Goal: Information Seeking & Learning: Check status

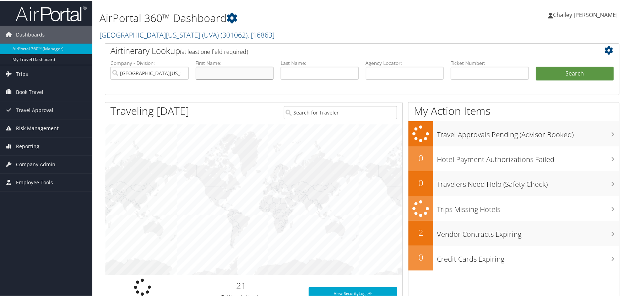
click at [226, 72] on input "text" at bounding box center [235, 72] width 78 height 13
type input "Katherine"
type input "[PERSON_NAME]"
click at [536, 66] on button "Search" at bounding box center [575, 73] width 78 height 14
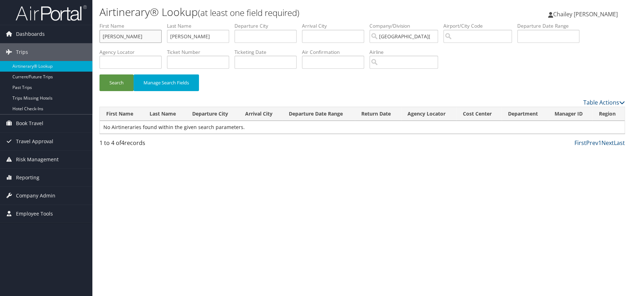
click at [143, 39] on input "[PERSON_NAME]" at bounding box center [130, 36] width 62 height 13
click at [28, 195] on span "Company Admin" at bounding box center [35, 196] width 39 height 18
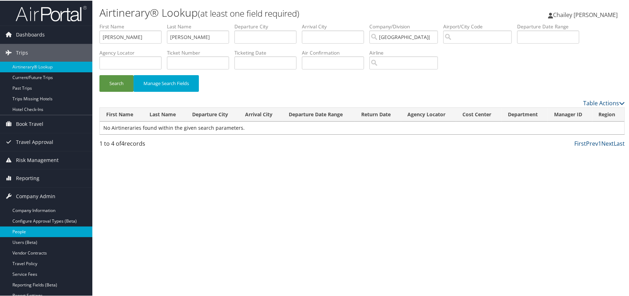
click at [23, 232] on link "People" at bounding box center [46, 231] width 92 height 11
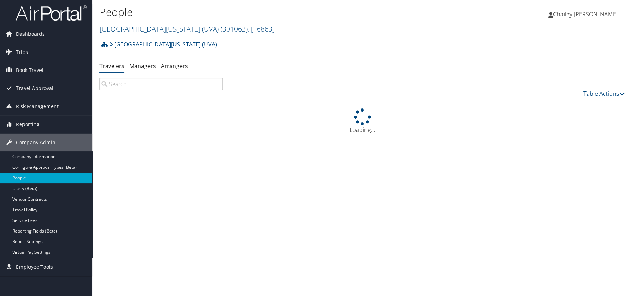
click at [175, 82] on input "search" at bounding box center [160, 84] width 123 height 13
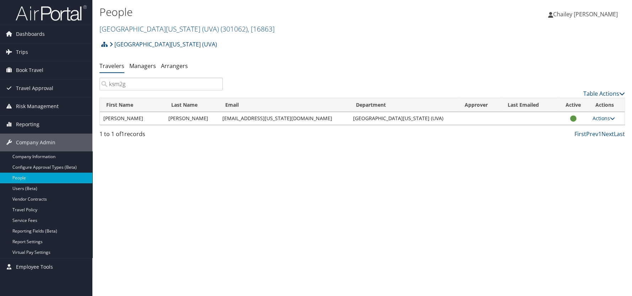
type input "ksm2g"
click at [41, 15] on img at bounding box center [51, 13] width 71 height 17
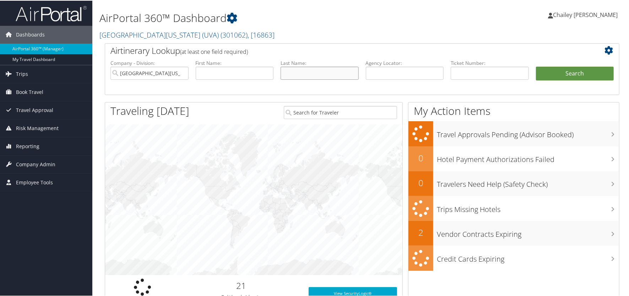
drag, startPoint x: 294, startPoint y: 69, endPoint x: 295, endPoint y: 73, distance: 5.0
click at [295, 73] on input "text" at bounding box center [319, 72] width 78 height 13
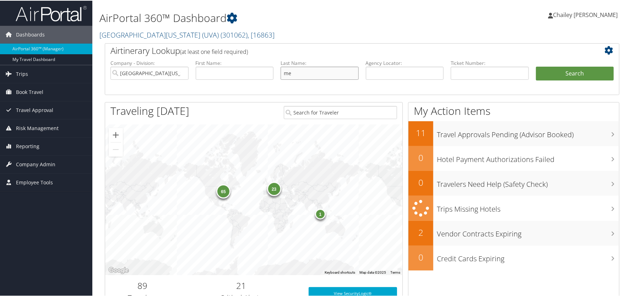
type input "m"
type input "[PERSON_NAME]"
click at [547, 66] on button "Search" at bounding box center [575, 73] width 78 height 14
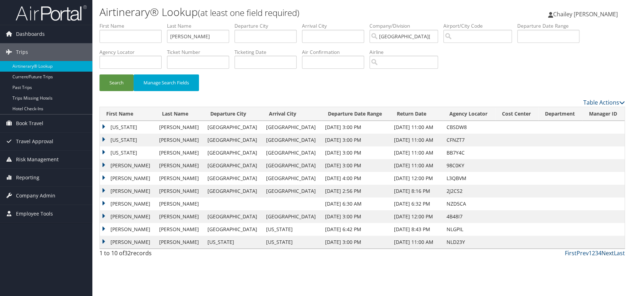
click at [608, 254] on link "Next" at bounding box center [607, 254] width 12 height 8
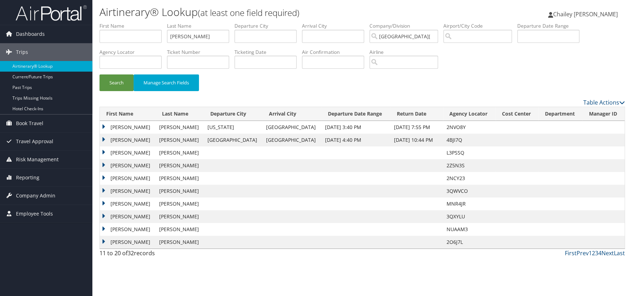
click at [102, 139] on td "Katharine" at bounding box center [128, 140] width 56 height 13
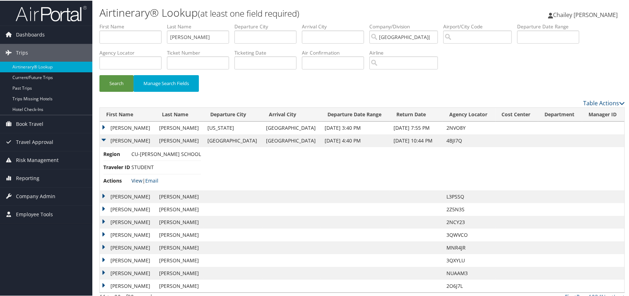
click at [137, 181] on link "View" at bounding box center [136, 180] width 11 height 7
drag, startPoint x: 60, startPoint y: 18, endPoint x: 129, endPoint y: 15, distance: 68.2
click at [60, 18] on img at bounding box center [51, 13] width 71 height 17
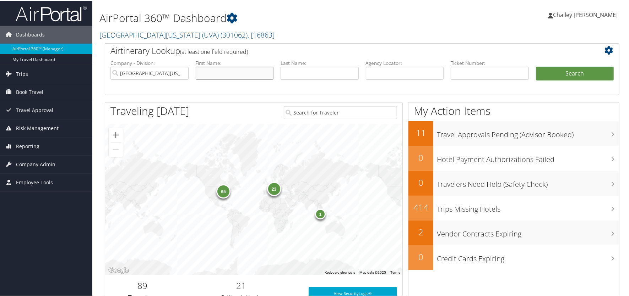
click at [231, 72] on input "text" at bounding box center [235, 72] width 78 height 13
type input "Kit"
type input "[PERSON_NAME]"
click at [536, 66] on button "Search" at bounding box center [575, 73] width 78 height 14
